Goal: Task Accomplishment & Management: Complete application form

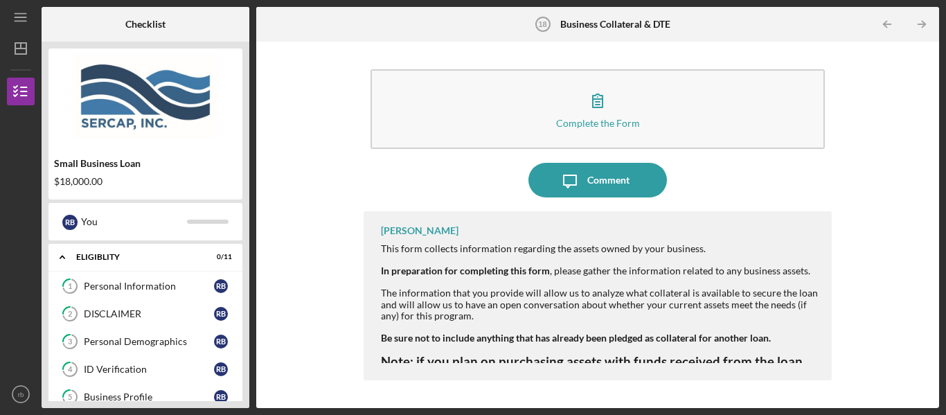
scroll to position [418, 0]
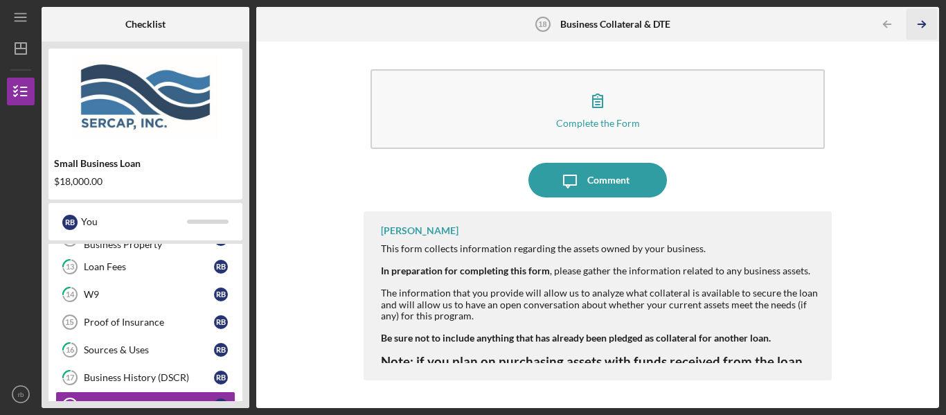
click at [923, 26] on polyline "button" at bounding box center [923, 24] width 3 height 6
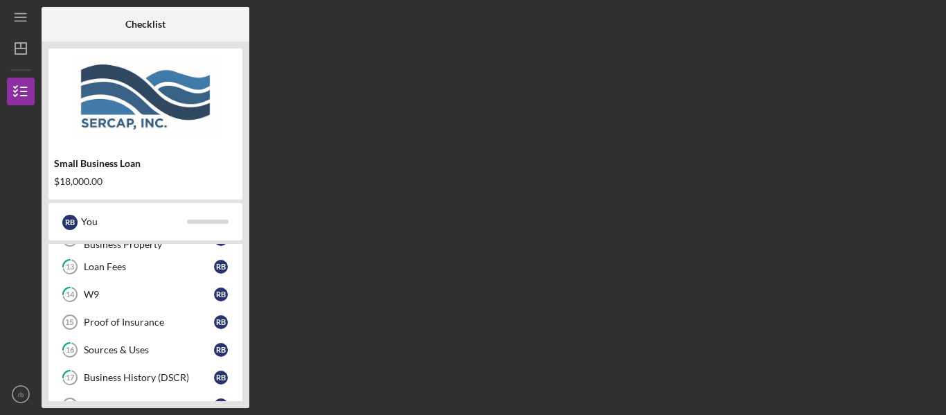
scroll to position [529, 0]
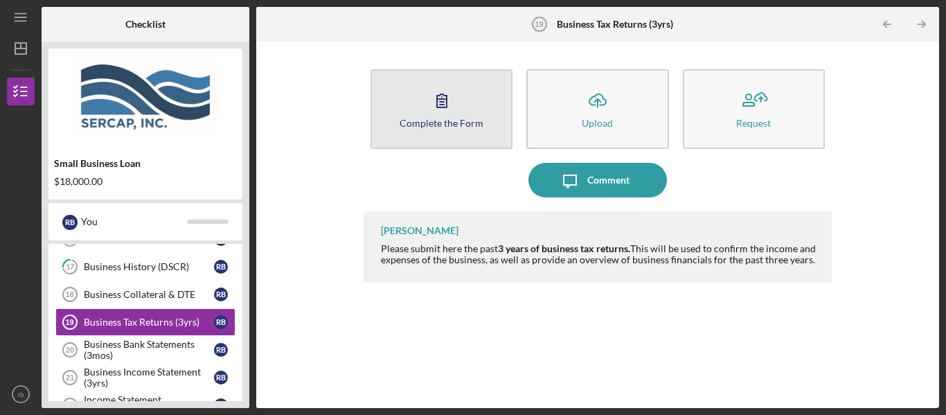
click at [434, 109] on icon "button" at bounding box center [442, 100] width 35 height 35
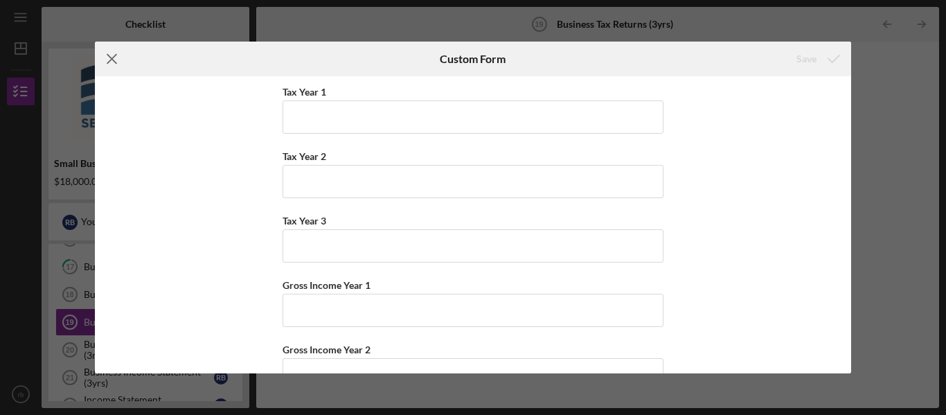
click at [112, 57] on line at bounding box center [111, 59] width 9 height 9
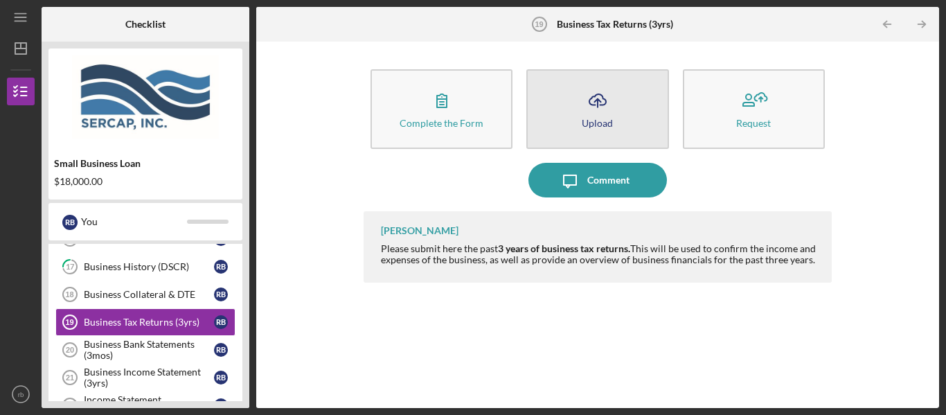
click at [606, 113] on icon "Icon/Upload" at bounding box center [598, 100] width 35 height 35
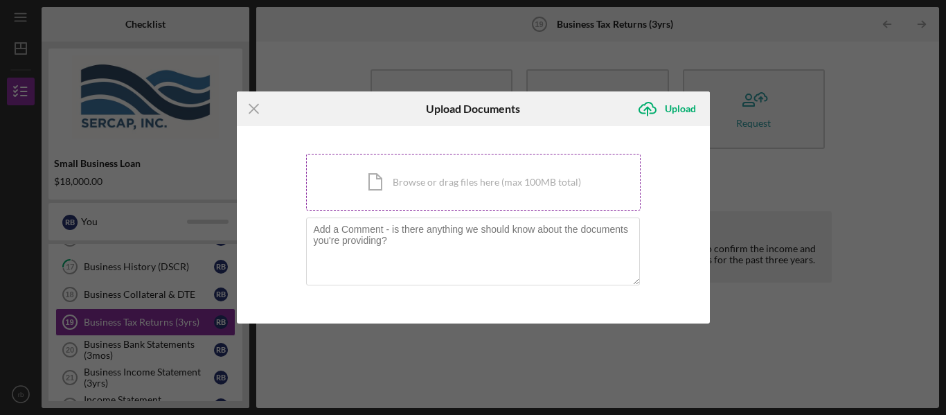
click at [377, 184] on div "Icon/Document Browse or drag files here (max 100MB total) Tap to choose files o…" at bounding box center [473, 182] width 335 height 57
click at [382, 184] on div "Icon/Document Browse or drag files here (max 100MB total) Tap to choose files o…" at bounding box center [473, 182] width 335 height 57
click at [431, 189] on div "Icon/Document Browse or drag files here (max 100MB total) Tap to choose files o…" at bounding box center [473, 182] width 335 height 57
click at [391, 185] on div "Icon/Document Browse or drag files here (max 100MB total) Tap to choose files o…" at bounding box center [473, 182] width 335 height 57
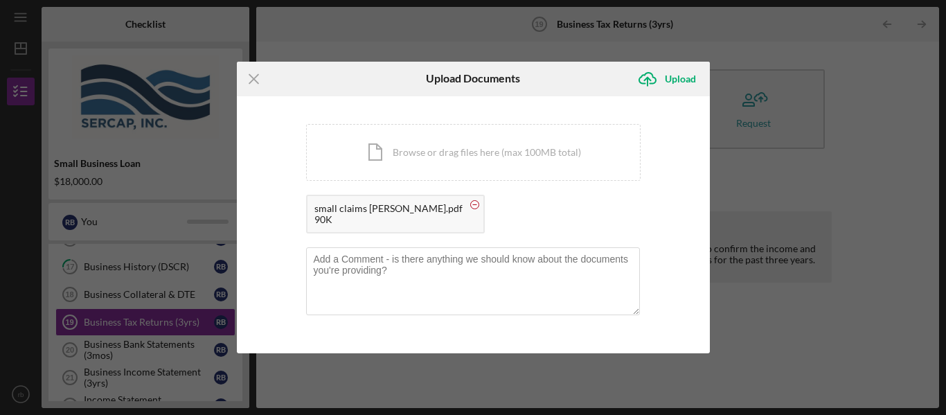
click at [466, 207] on icon at bounding box center [474, 204] width 17 height 17
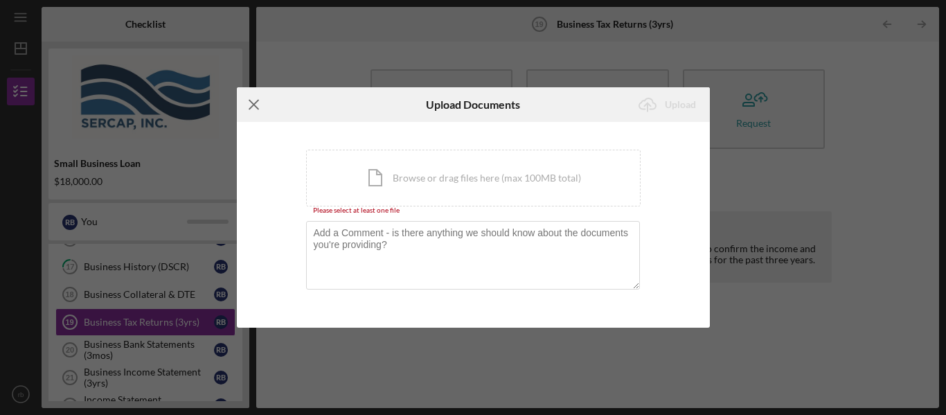
click at [257, 109] on line at bounding box center [253, 104] width 9 height 9
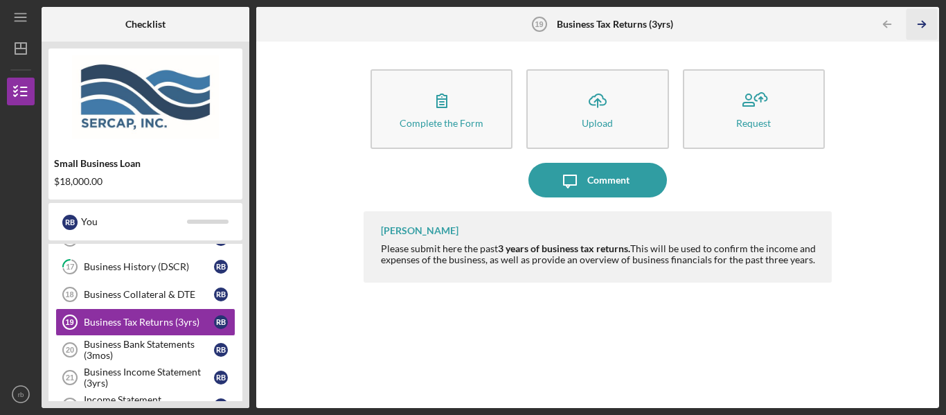
click at [922, 24] on line "button" at bounding box center [922, 24] width 7 height 0
